Goal: Understand site structure: Grasp the organization and layout of the website

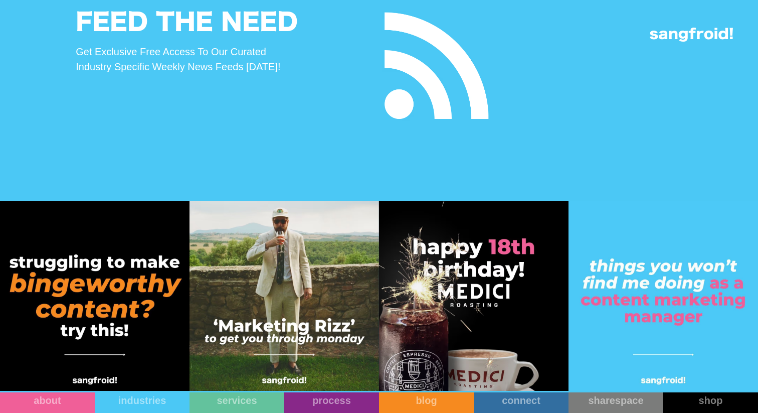
scroll to position [3605, 0]
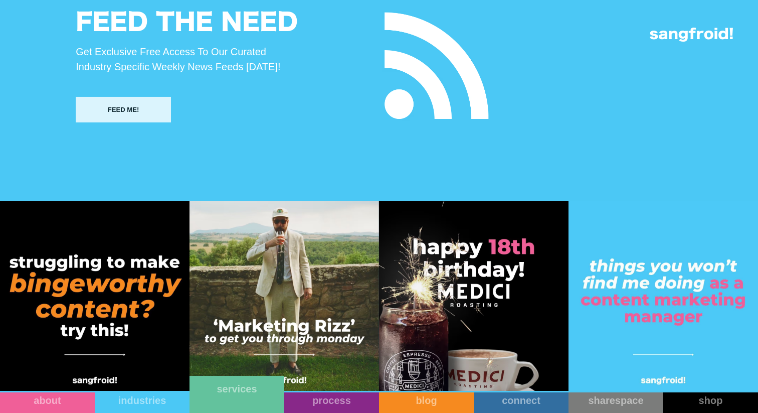
click at [249, 393] on link "services" at bounding box center [236, 393] width 95 height 37
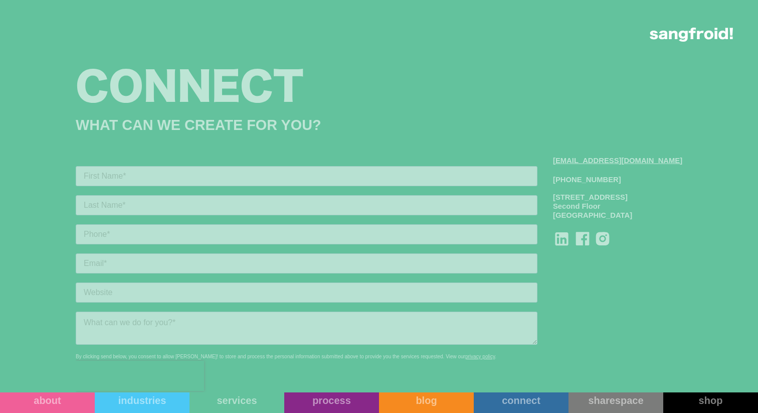
scroll to position [1074, 0]
click at [329, 410] on link "process" at bounding box center [331, 393] width 95 height 37
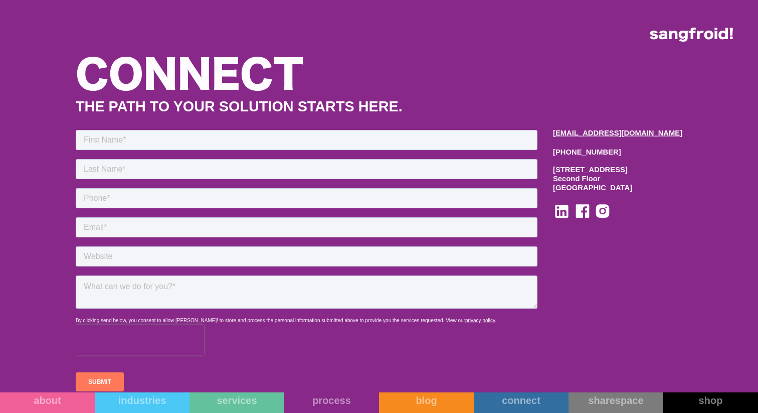
scroll to position [6829, 0]
